Goal: Book appointment/travel/reservation

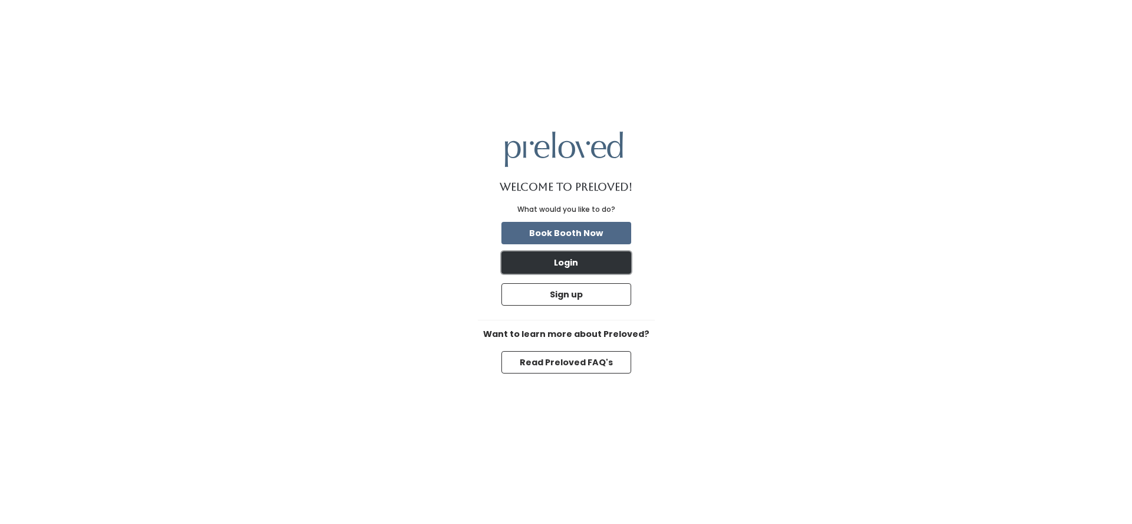
click at [565, 264] on button "Login" at bounding box center [566, 262] width 130 height 22
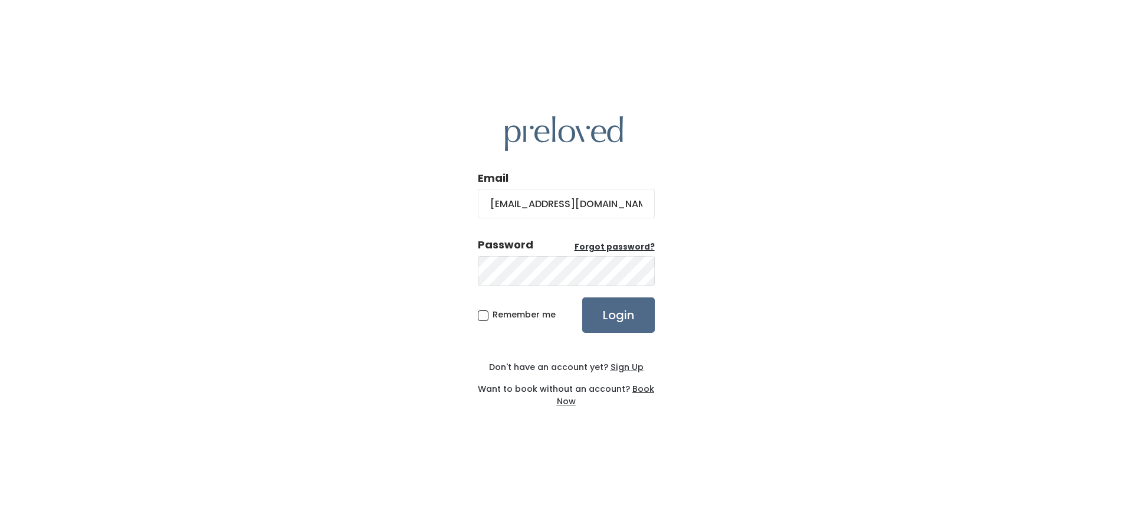
type input "katembarney@gmail.com"
click at [582, 297] on input "Login" at bounding box center [618, 314] width 73 height 35
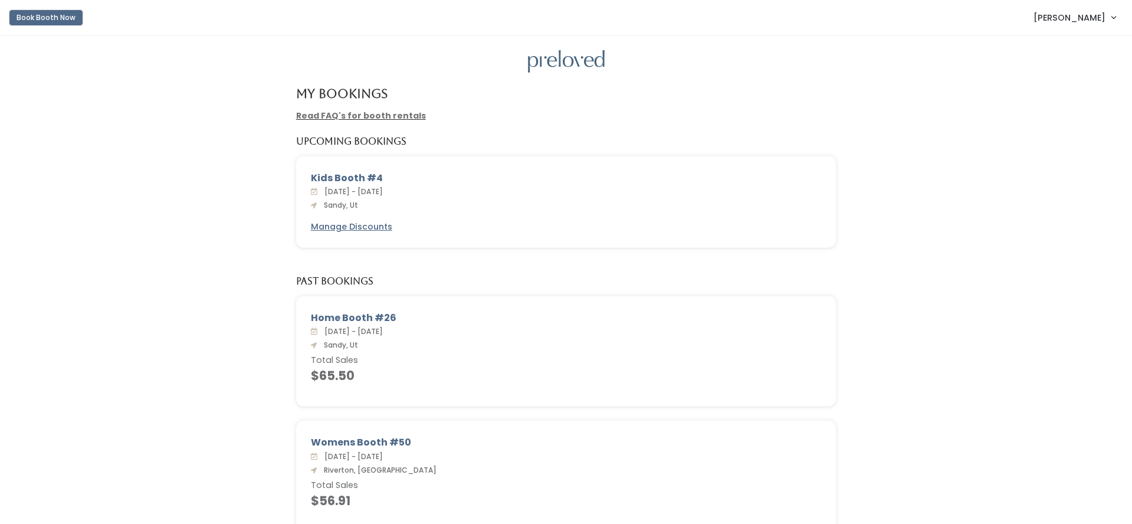
click at [24, 20] on button "Book Booth Now" at bounding box center [45, 17] width 73 height 15
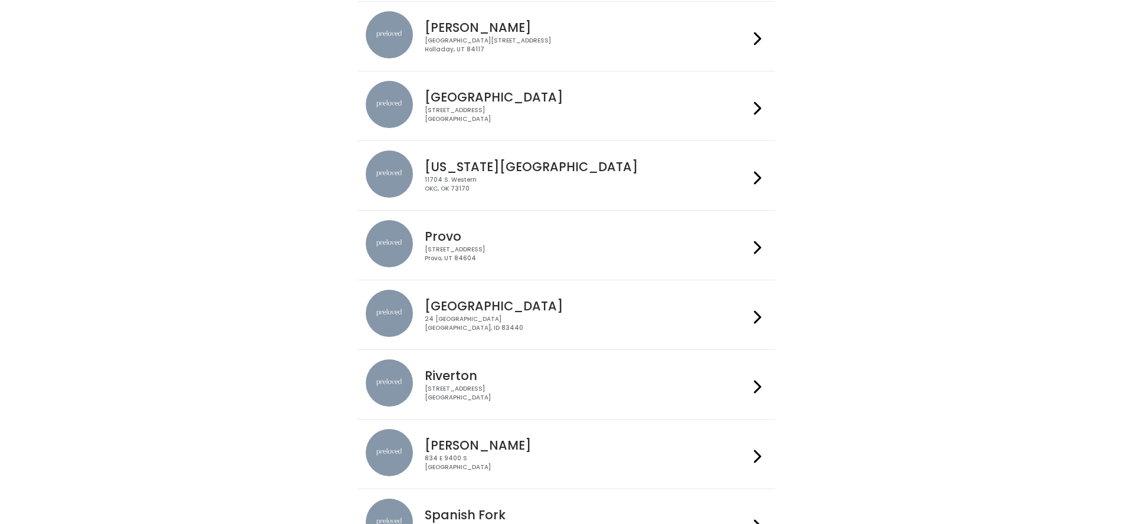
scroll to position [370, 0]
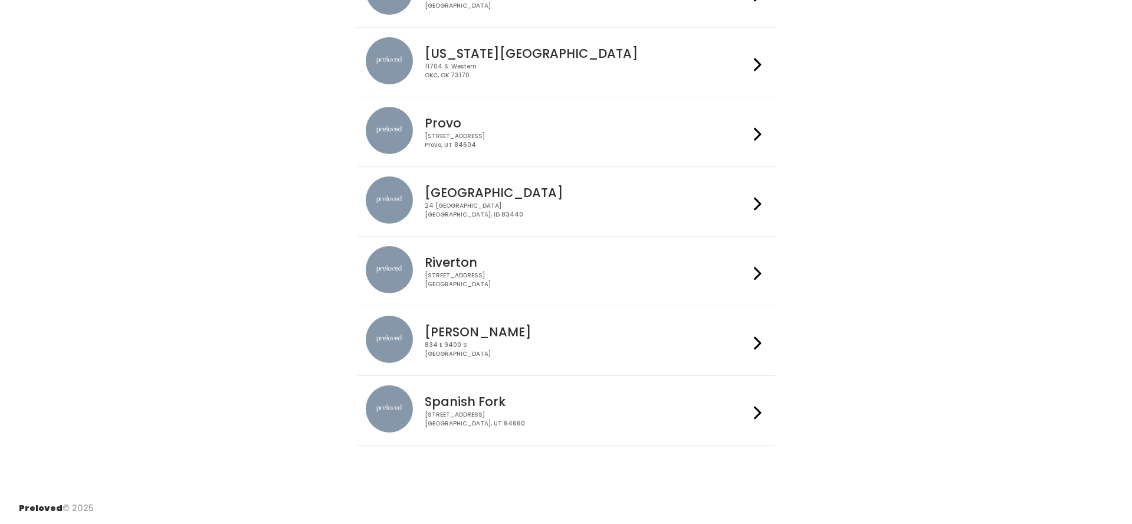
click at [527, 347] on div "[STREET_ADDRESS]" at bounding box center [587, 349] width 324 height 17
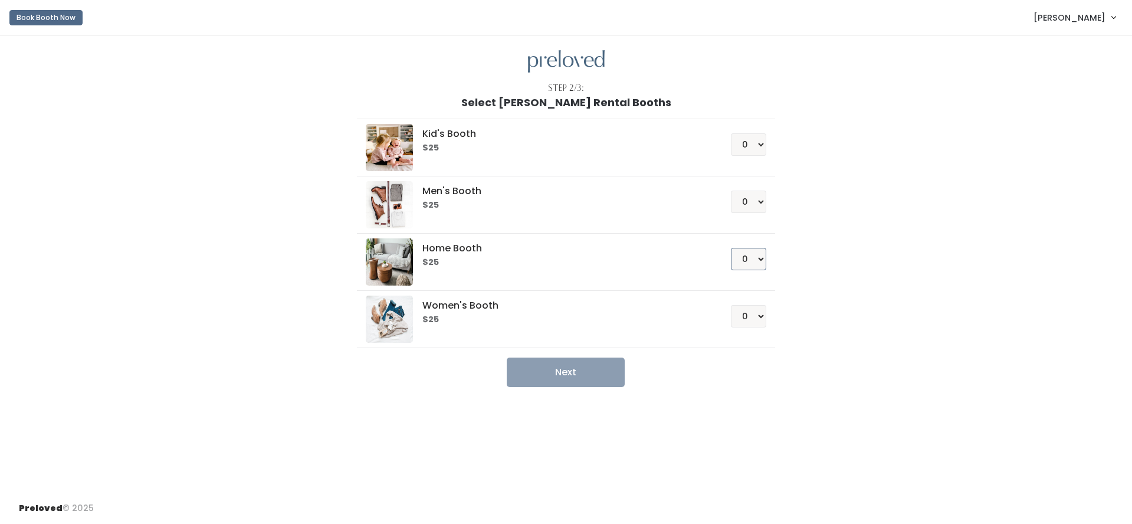
click at [751, 259] on select "0 1 2 3 4" at bounding box center [748, 259] width 35 height 22
select select "1"
click at [731, 248] on select "0 1 2 3 4" at bounding box center [748, 259] width 35 height 22
click at [598, 367] on button "Next" at bounding box center [566, 371] width 118 height 29
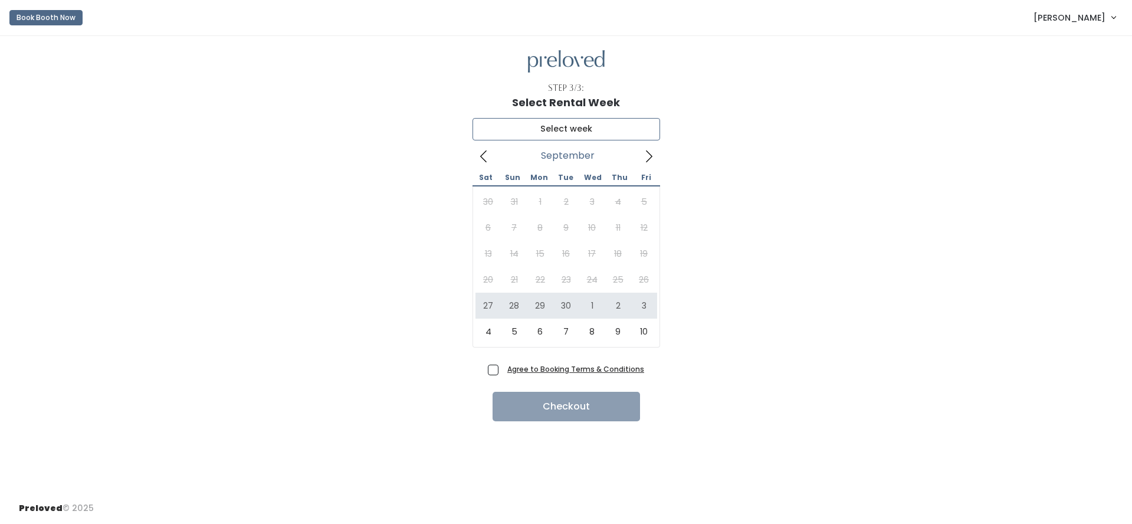
type input "September 27 to October 3"
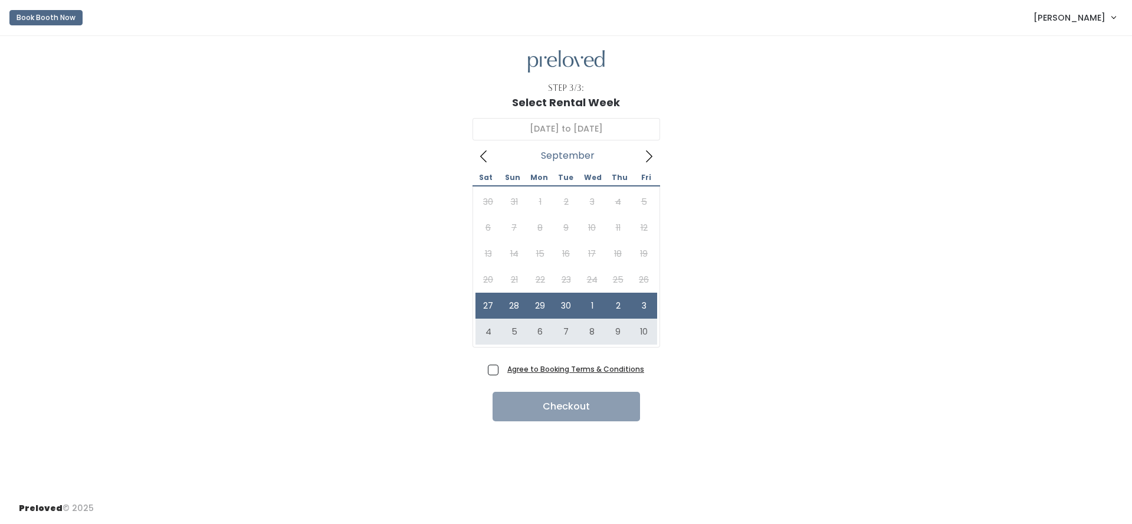
click at [502, 370] on span "Agree to Booking Terms & Conditions" at bounding box center [573, 369] width 142 height 12
click at [502, 370] on input "Agree to Booking Terms & Conditions" at bounding box center [506, 367] width 8 height 8
checkbox input "true"
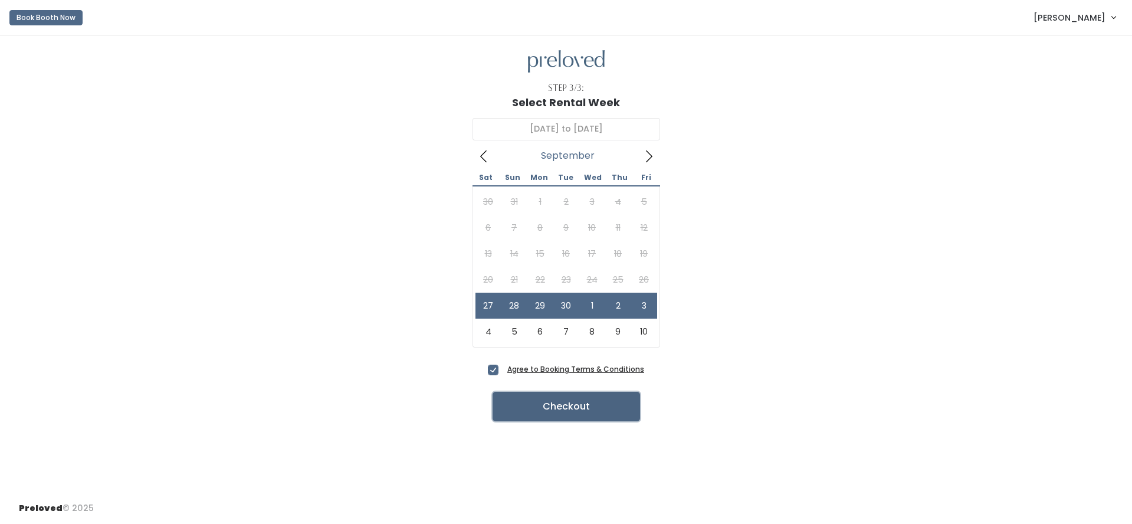
click at [563, 413] on button "Checkout" at bounding box center [565, 406] width 147 height 29
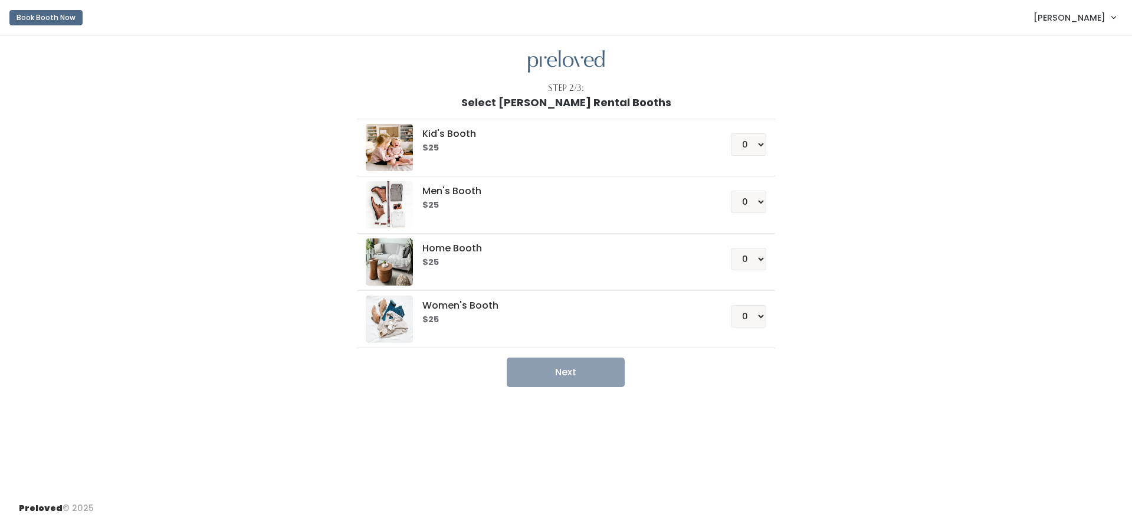
click at [1109, 15] on link "[PERSON_NAME]" at bounding box center [1074, 17] width 106 height 25
click at [1072, 47] on link "My bookings" at bounding box center [1074, 46] width 106 height 21
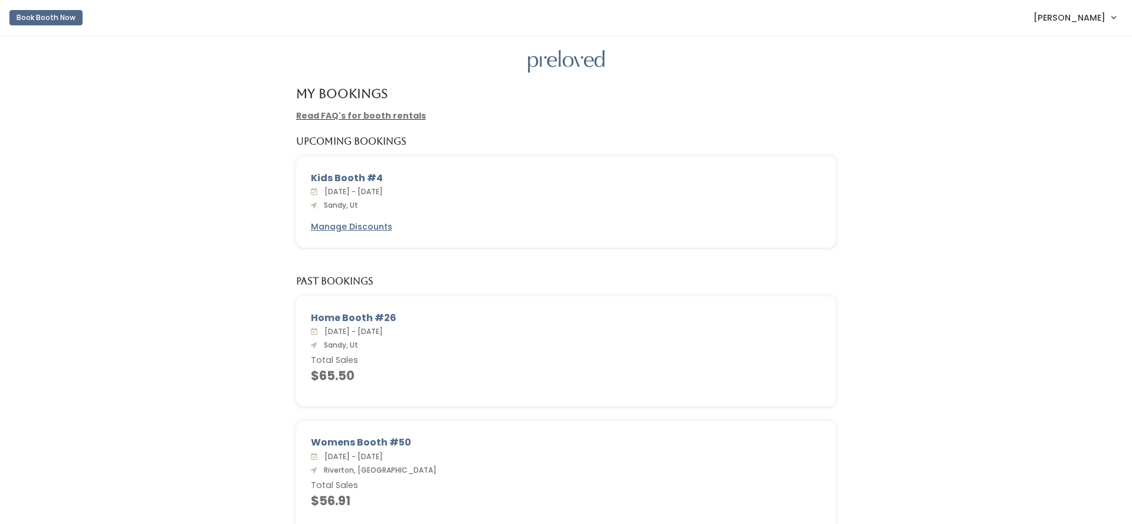
click at [1116, 15] on link "[PERSON_NAME]" at bounding box center [1074, 17] width 106 height 25
click at [1058, 102] on button "Logout" at bounding box center [1074, 98] width 106 height 21
